Goal: Find specific page/section: Find specific page/section

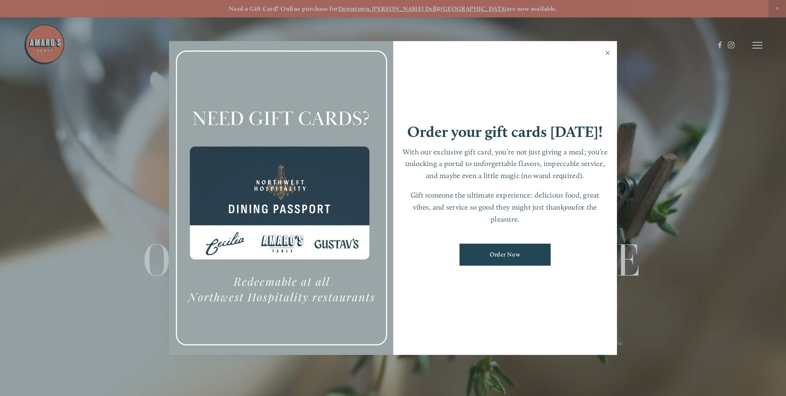
click at [607, 52] on link "Close" at bounding box center [608, 53] width 16 height 23
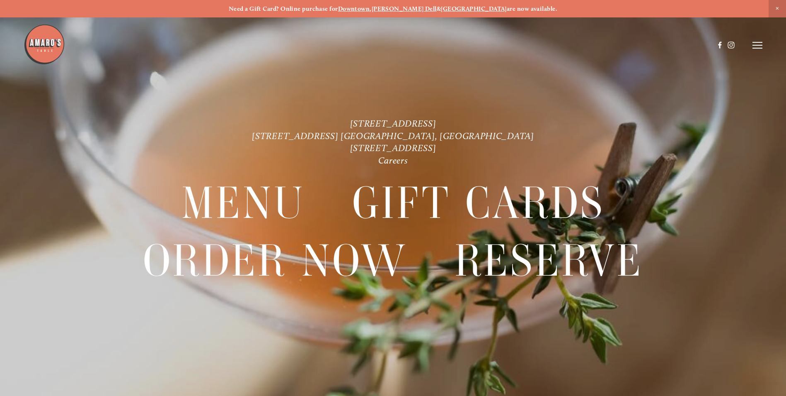
click at [767, 46] on div at bounding box center [393, 198] width 786 height 396
drag, startPoint x: 762, startPoint y: 46, endPoint x: 756, endPoint y: 46, distance: 5.8
click at [759, 46] on icon at bounding box center [758, 44] width 10 height 7
click at [576, 45] on span "Menu" at bounding box center [584, 45] width 17 height 8
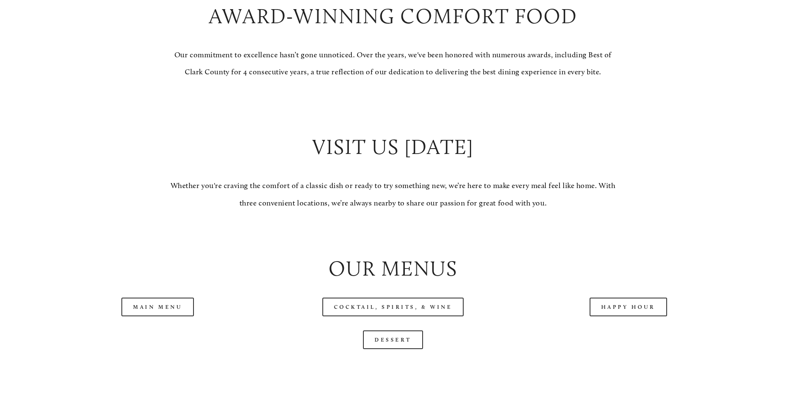
scroll to position [746, 0]
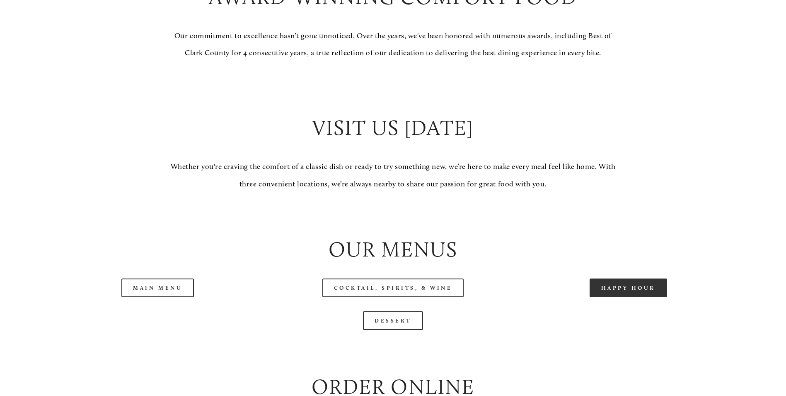
click at [626, 297] on link "Happy Hour" at bounding box center [629, 287] width 78 height 19
